Goal: Task Accomplishment & Management: Complete application form

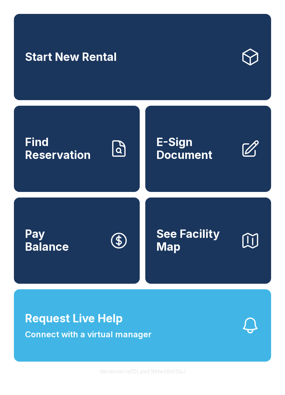
click at [190, 348] on button "Request Live Help Connect with a virtual manager" at bounding box center [142, 325] width 257 height 72
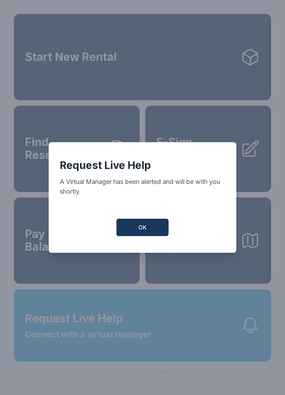
click at [153, 233] on button "OK" at bounding box center [143, 227] width 52 height 17
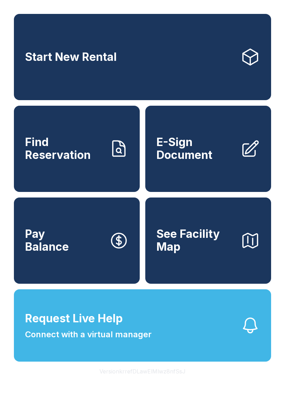
click at [103, 161] on span "Find Reservation" at bounding box center [64, 148] width 79 height 25
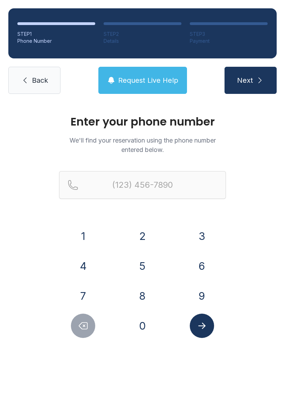
click at [91, 293] on button "7" at bounding box center [83, 296] width 24 height 24
click at [129, 273] on div "5" at bounding box center [143, 266] width 48 height 24
click at [82, 287] on button "7" at bounding box center [83, 296] width 24 height 24
click at [94, 327] on button "Delete number" at bounding box center [83, 326] width 24 height 24
click at [146, 264] on button "5" at bounding box center [142, 266] width 24 height 24
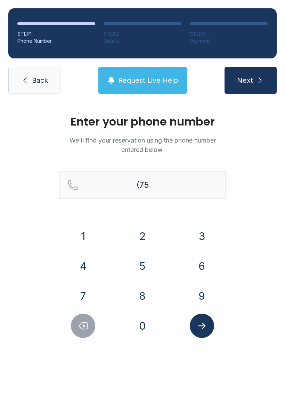
click at [89, 289] on button "7" at bounding box center [83, 296] width 24 height 24
click at [143, 263] on button "5" at bounding box center [142, 266] width 24 height 24
click at [139, 329] on button "0" at bounding box center [142, 326] width 24 height 24
click at [87, 264] on button "4" at bounding box center [83, 266] width 24 height 24
click at [149, 296] on button "8" at bounding box center [142, 296] width 24 height 24
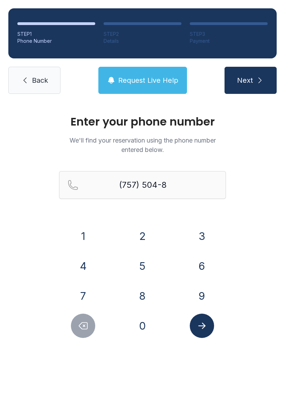
click at [146, 312] on div "1 2 3 4 5 6 7 8 9 0" at bounding box center [142, 281] width 167 height 114
click at [144, 323] on button "0" at bounding box center [142, 326] width 24 height 24
click at [140, 296] on button "8" at bounding box center [142, 296] width 24 height 24
type input "[PHONE_NUMBER]"
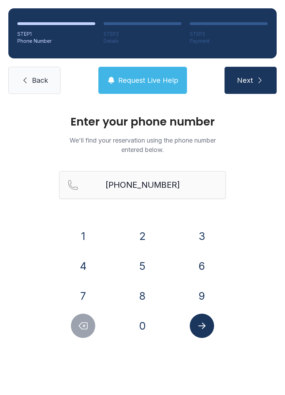
click at [203, 329] on icon "Submit lookup form" at bounding box center [202, 326] width 10 height 10
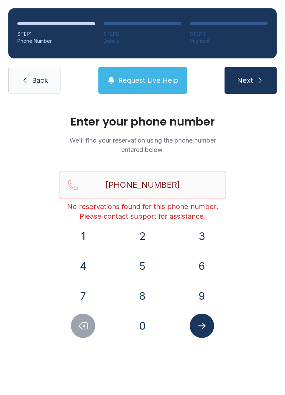
click at [31, 83] on link "Back" at bounding box center [34, 80] width 52 height 27
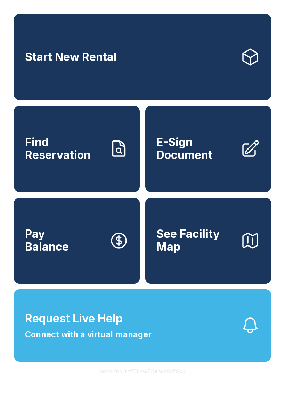
click at [144, 341] on span "Connect with a virtual manager" at bounding box center [88, 334] width 127 height 13
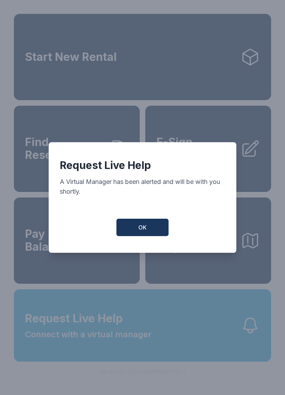
click at [142, 246] on div "Request Live Help A Virtual Manager has been alerted and will be with you short…" at bounding box center [143, 197] width 188 height 111
click at [142, 214] on div "Request Live Help A Virtual Manager has been alerted and will be with you short…" at bounding box center [143, 197] width 188 height 111
click at [144, 236] on button "OK" at bounding box center [143, 227] width 52 height 17
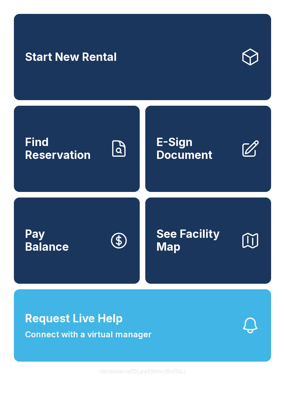
click at [86, 175] on link "Find Reservation" at bounding box center [77, 149] width 126 height 86
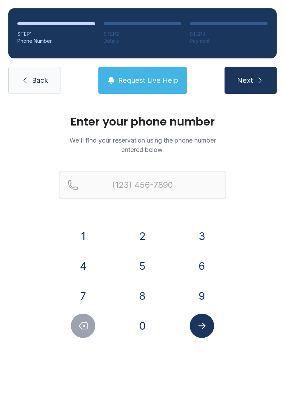
click at [81, 296] on button "7" at bounding box center [83, 296] width 24 height 24
click at [147, 268] on button "5" at bounding box center [142, 266] width 24 height 24
click at [82, 300] on button "7" at bounding box center [83, 296] width 24 height 24
click at [146, 266] on button "5" at bounding box center [142, 266] width 24 height 24
click at [142, 336] on button "0" at bounding box center [142, 326] width 24 height 24
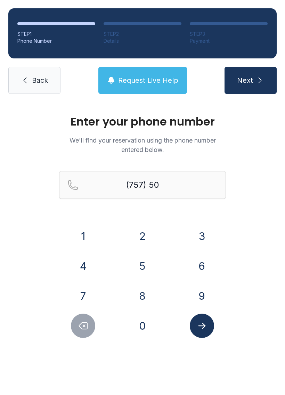
click at [80, 267] on button "4" at bounding box center [83, 266] width 24 height 24
click at [142, 291] on button "8" at bounding box center [142, 296] width 24 height 24
click at [148, 325] on button "0" at bounding box center [142, 326] width 24 height 24
click at [152, 298] on button "8" at bounding box center [142, 296] width 24 height 24
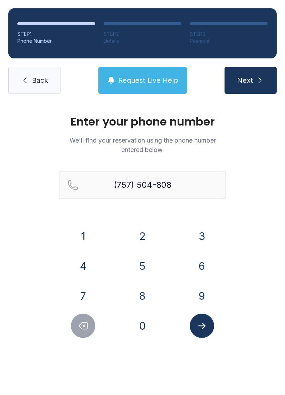
type input "[PHONE_NUMBER]"
click at [202, 331] on button "Submit lookup form" at bounding box center [202, 326] width 24 height 24
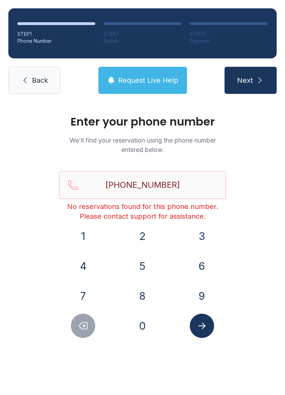
click at [43, 80] on span "Back" at bounding box center [40, 80] width 16 height 10
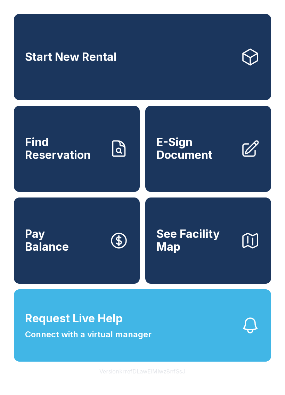
click at [222, 150] on span "E-Sign Document" at bounding box center [196, 148] width 79 height 25
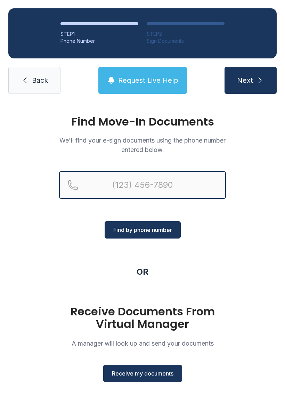
click at [121, 185] on input "Reservation phone number" at bounding box center [142, 185] width 167 height 28
type input "[PHONE_NUMBER]"
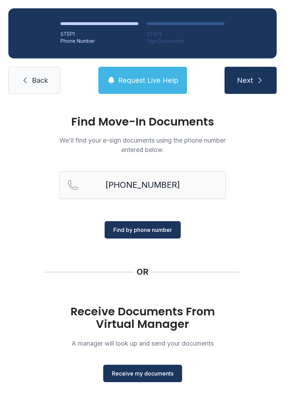
click at [154, 226] on span "Find by phone number" at bounding box center [142, 230] width 59 height 8
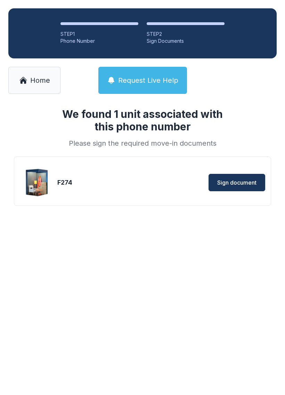
click at [224, 181] on span "Sign document" at bounding box center [236, 182] width 39 height 8
click at [223, 184] on span "Sign document" at bounding box center [236, 182] width 39 height 8
click at [34, 79] on span "Home" at bounding box center [40, 80] width 20 height 10
